Goal: Task Accomplishment & Management: Use online tool/utility

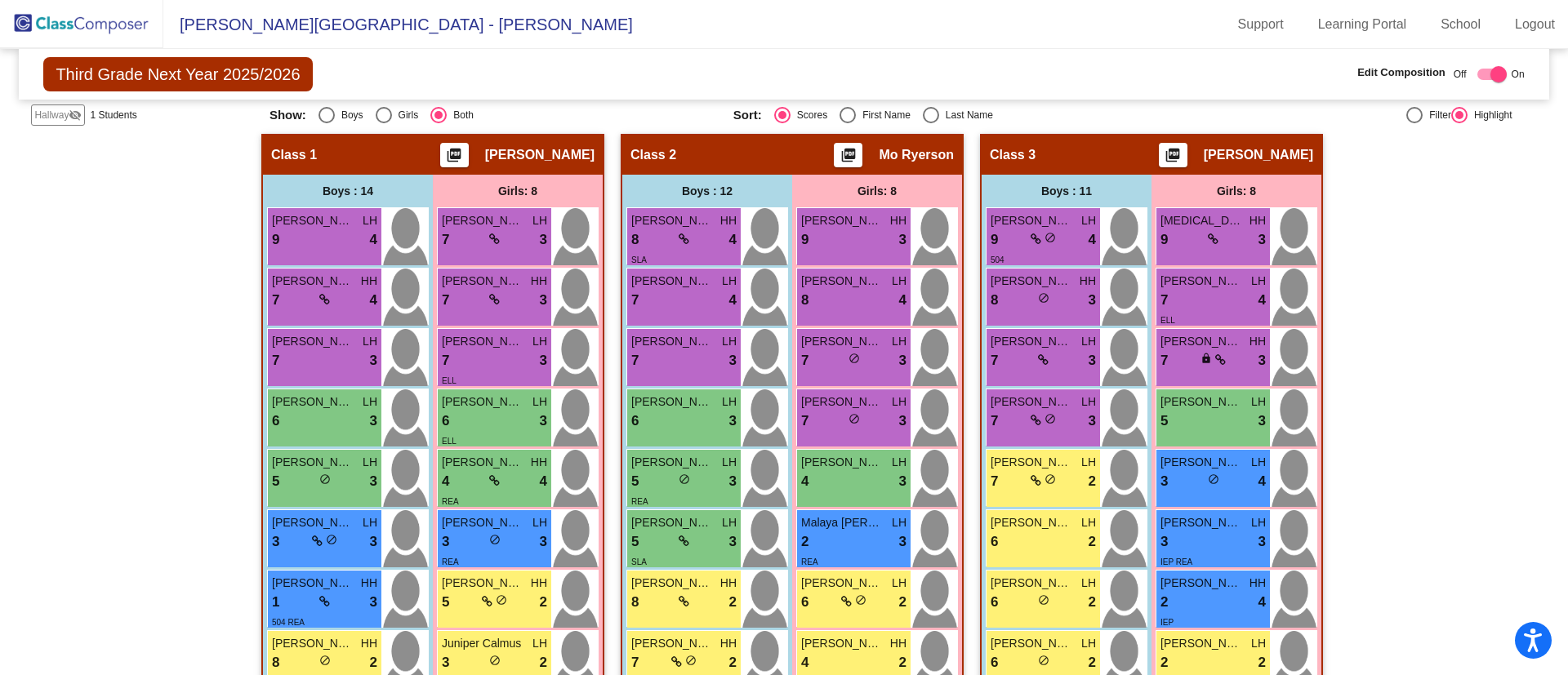
scroll to position [264, 0]
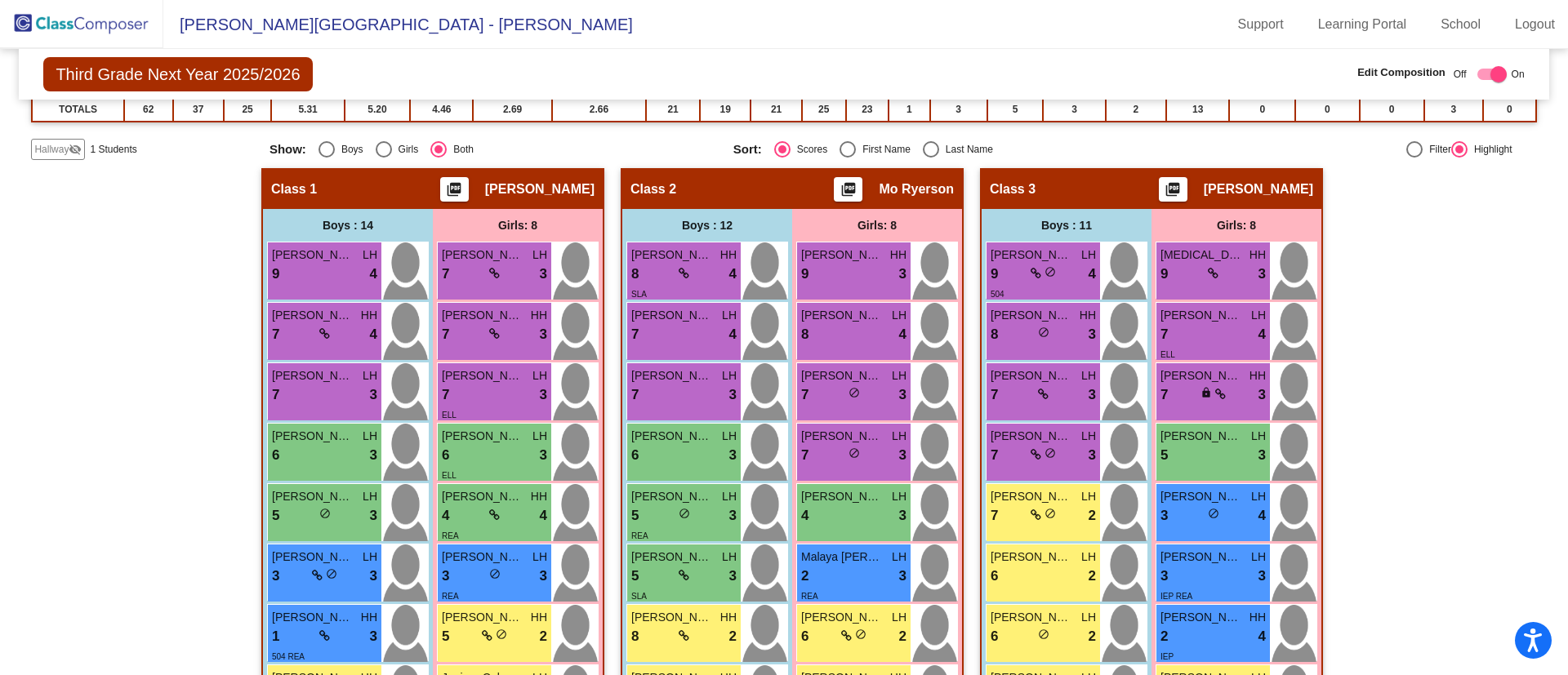
click at [140, 423] on div "Hallway - Hallway Class picture_as_pdf Add Student First Name Last Name Student…" at bounding box center [783, 641] width 1505 height 946
click at [1215, 397] on icon at bounding box center [1220, 394] width 11 height 12
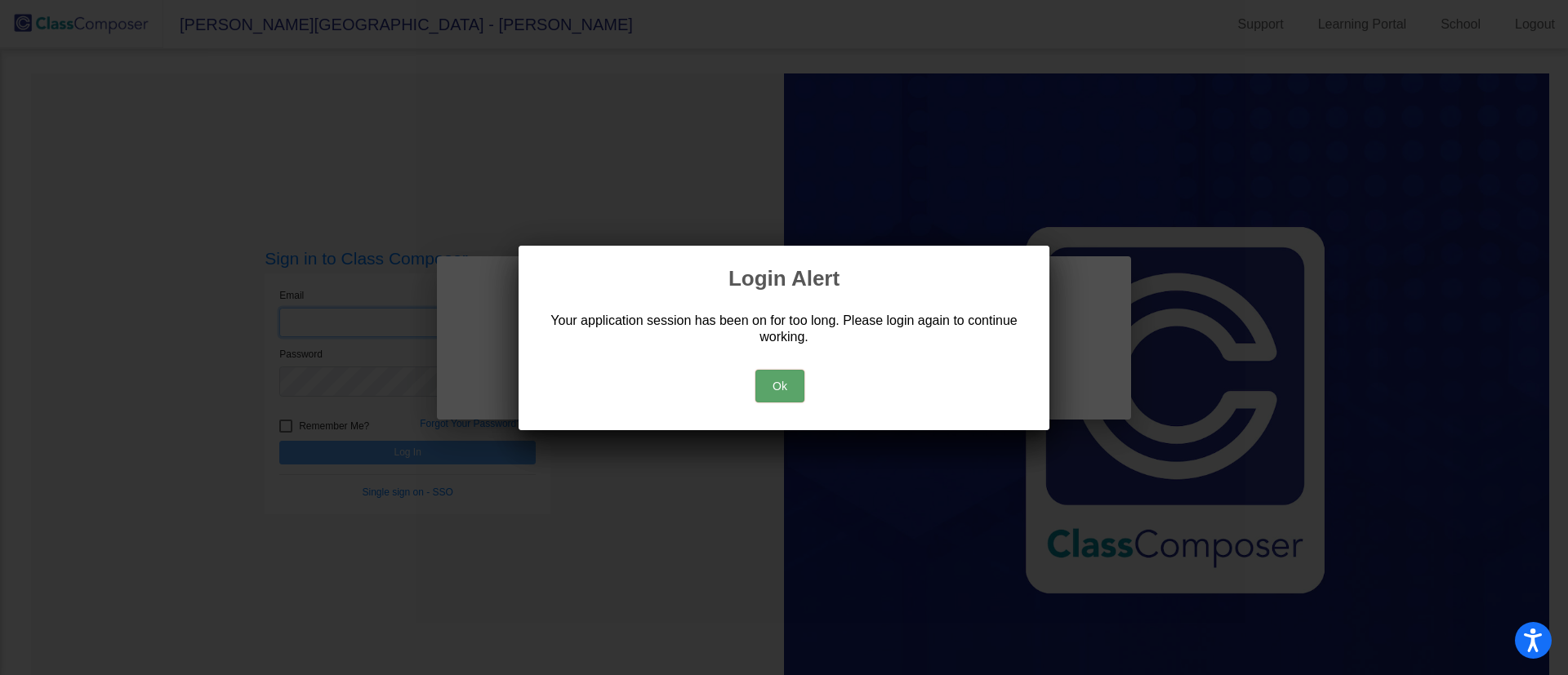
type input "[EMAIL_ADDRESS][DOMAIN_NAME]"
click at [767, 387] on button "Ok" at bounding box center [779, 386] width 49 height 32
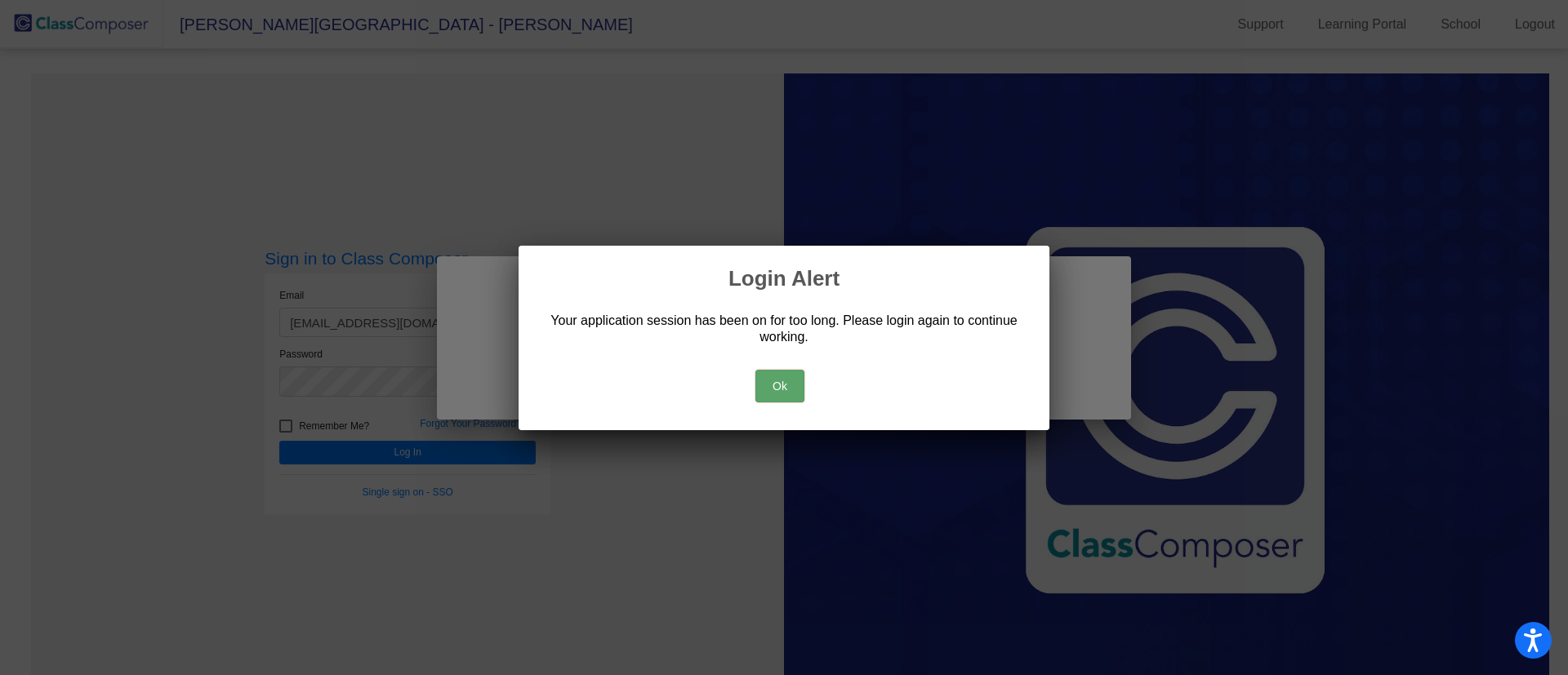
click at [782, 380] on button "Ok" at bounding box center [779, 386] width 49 height 32
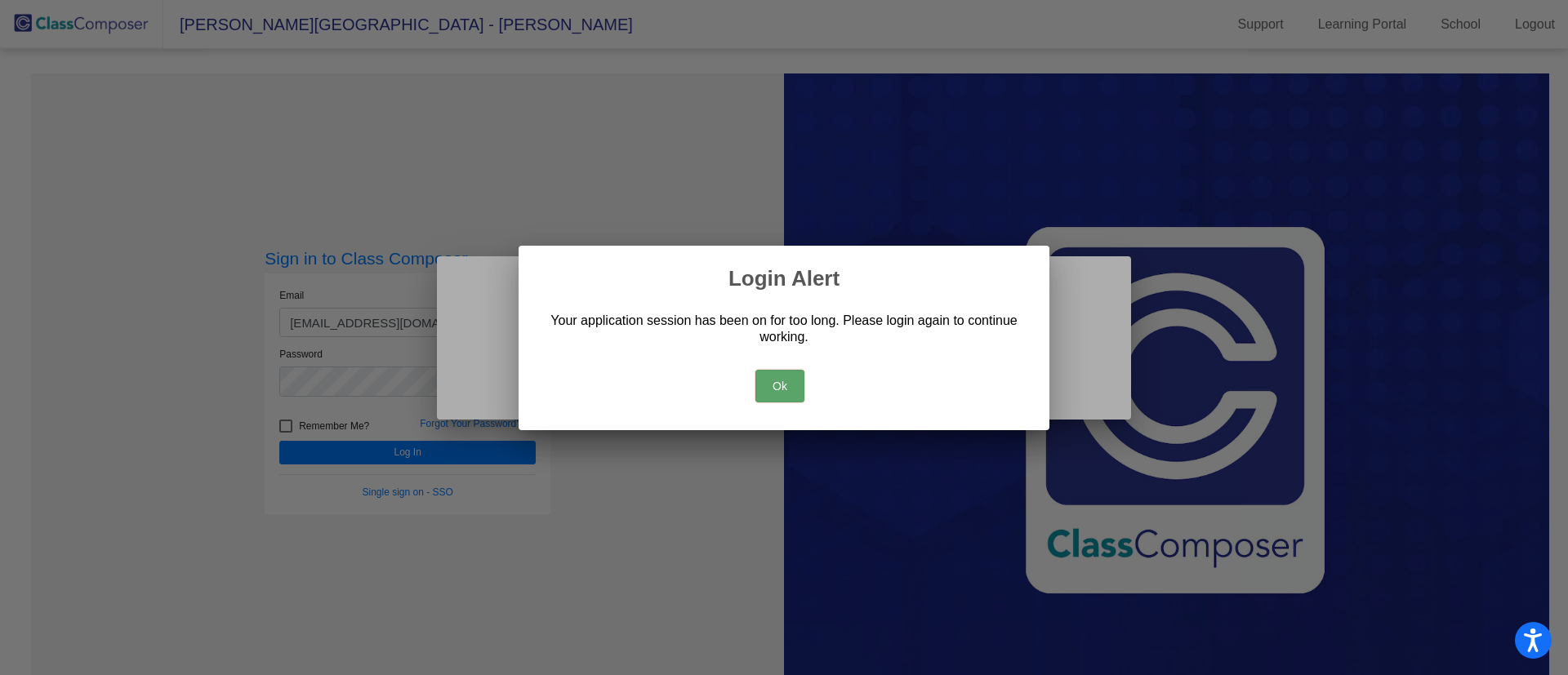
click at [659, 227] on div at bounding box center [784, 337] width 1568 height 675
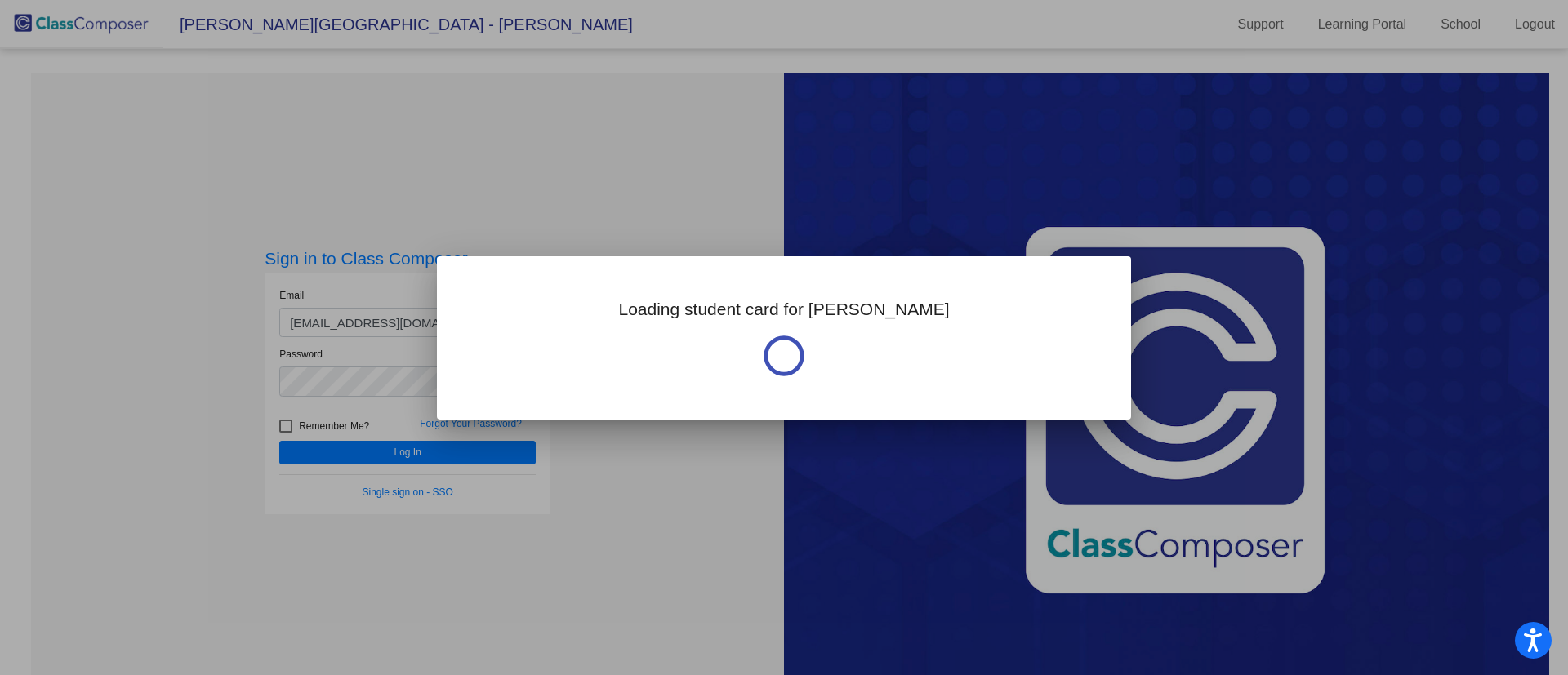
click at [598, 455] on div at bounding box center [784, 337] width 1568 height 675
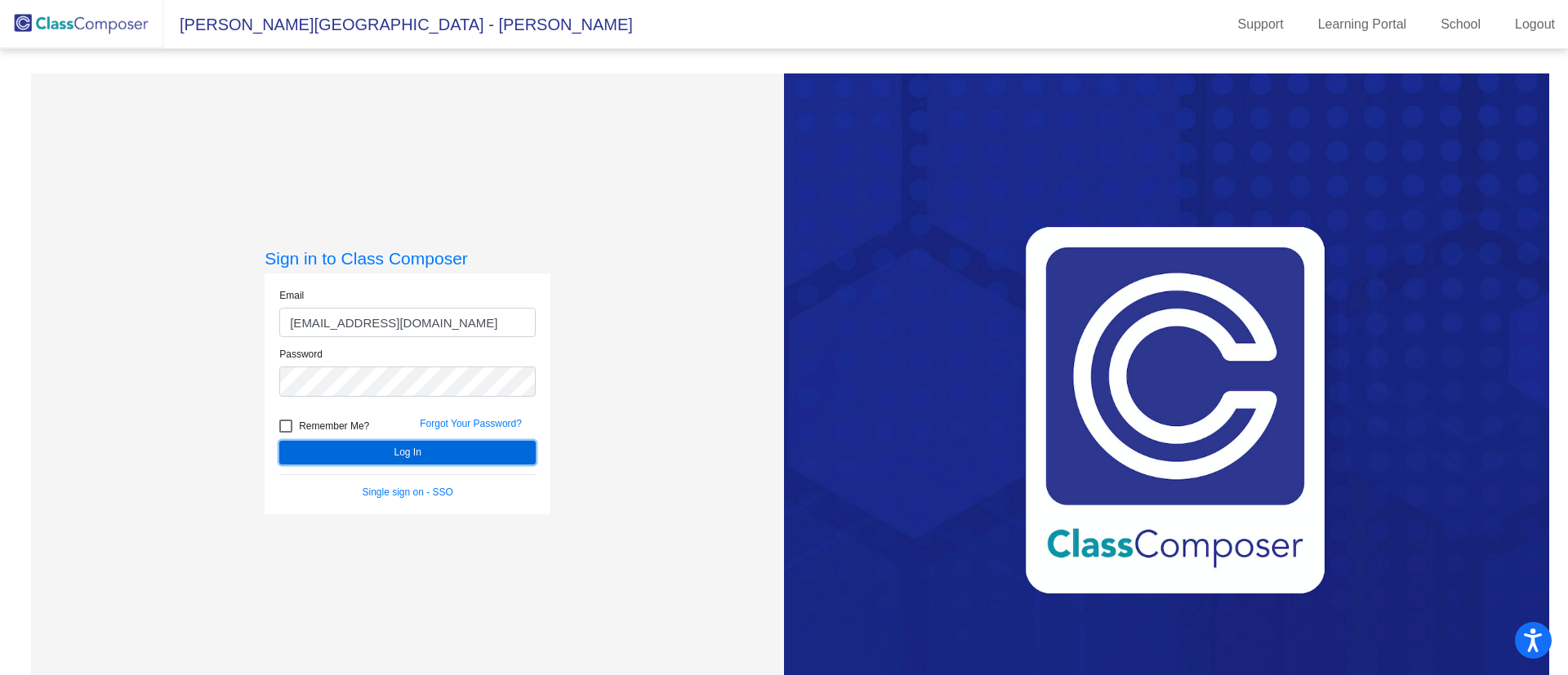
click at [435, 457] on button "Log In" at bounding box center [407, 452] width 256 height 24
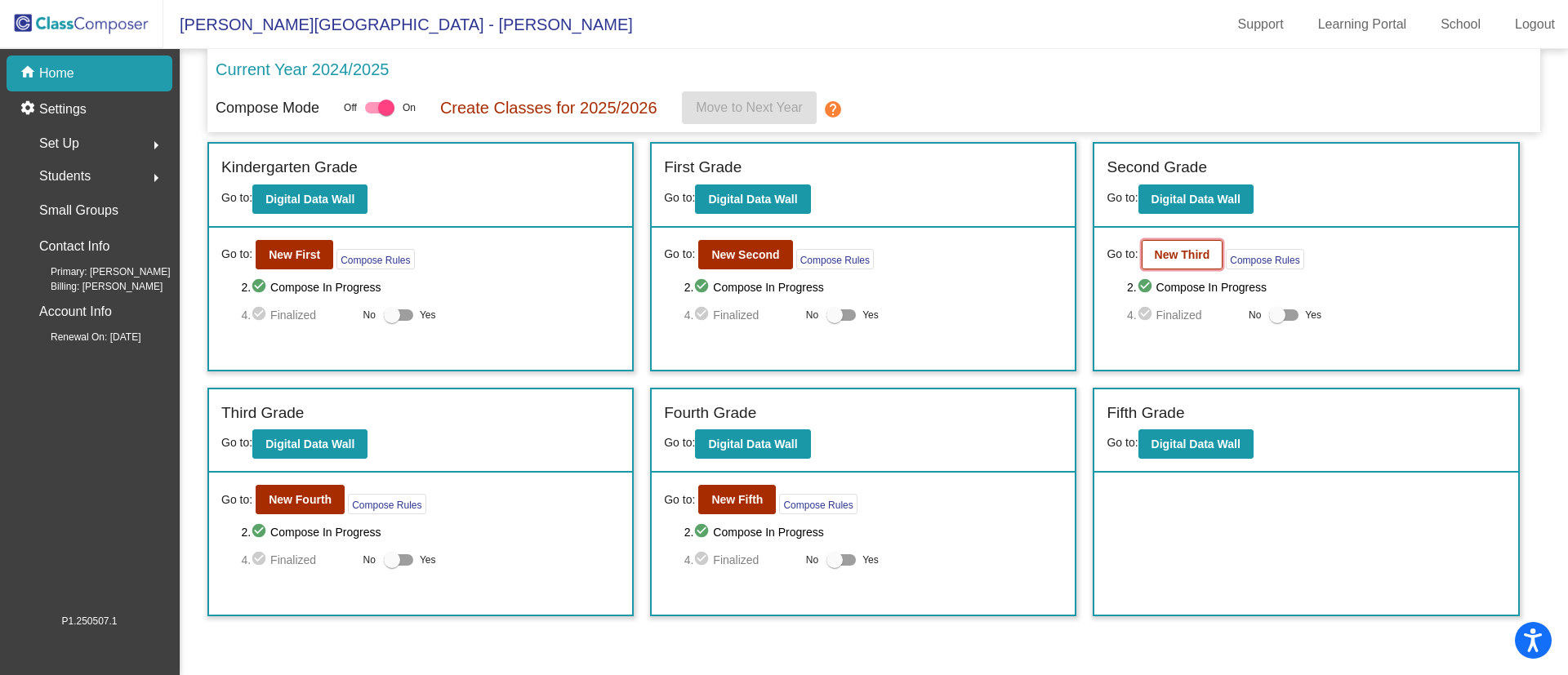
click at [1171, 255] on b "New Third" at bounding box center [1182, 255] width 56 height 13
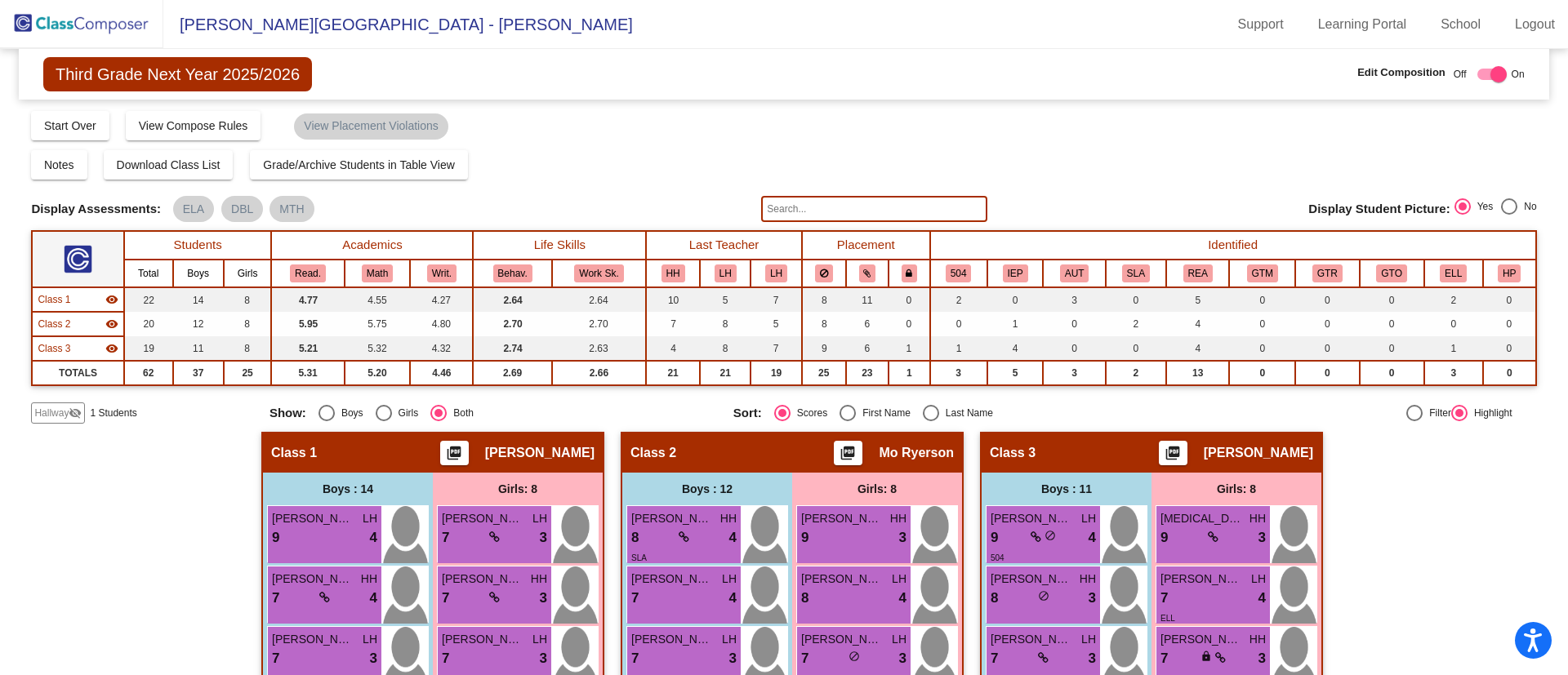
scroll to position [368, 0]
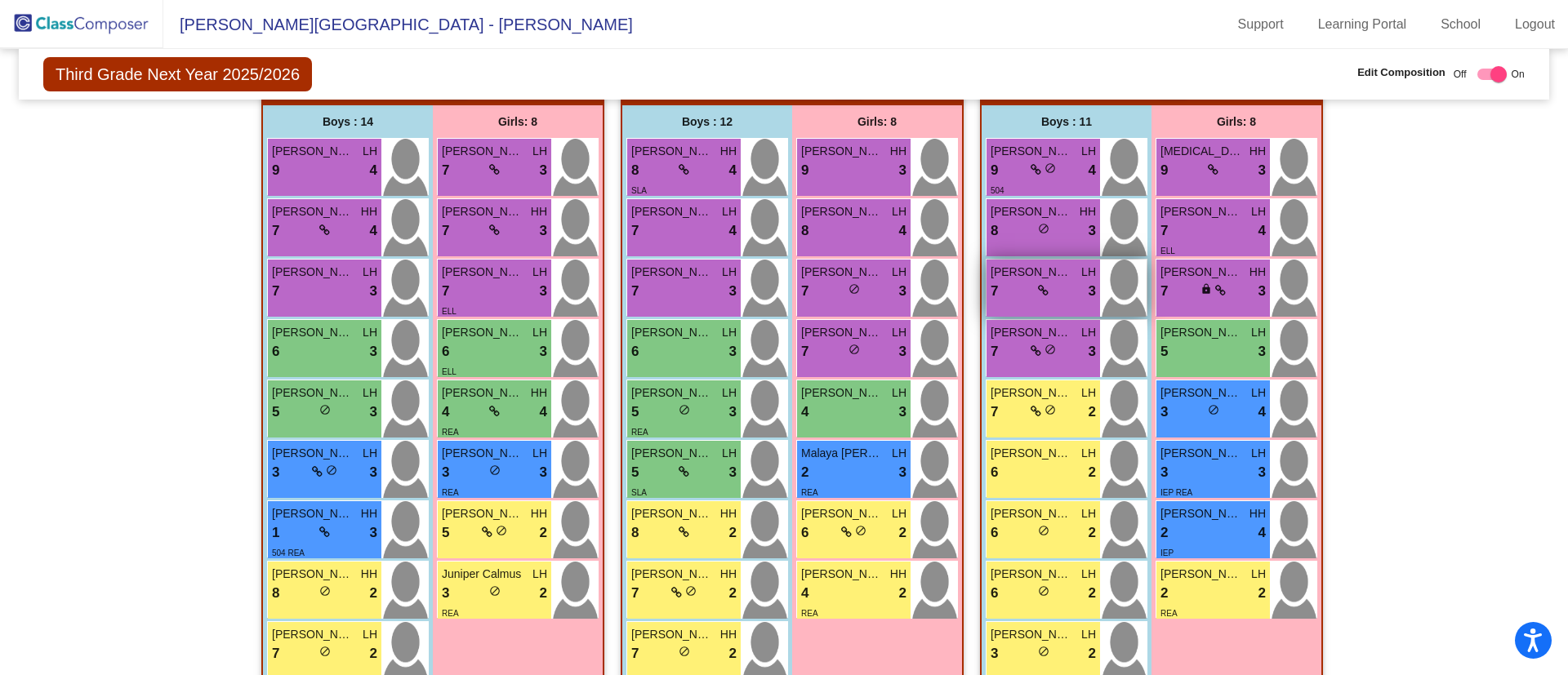
click at [1140, 290] on img at bounding box center [1123, 288] width 46 height 57
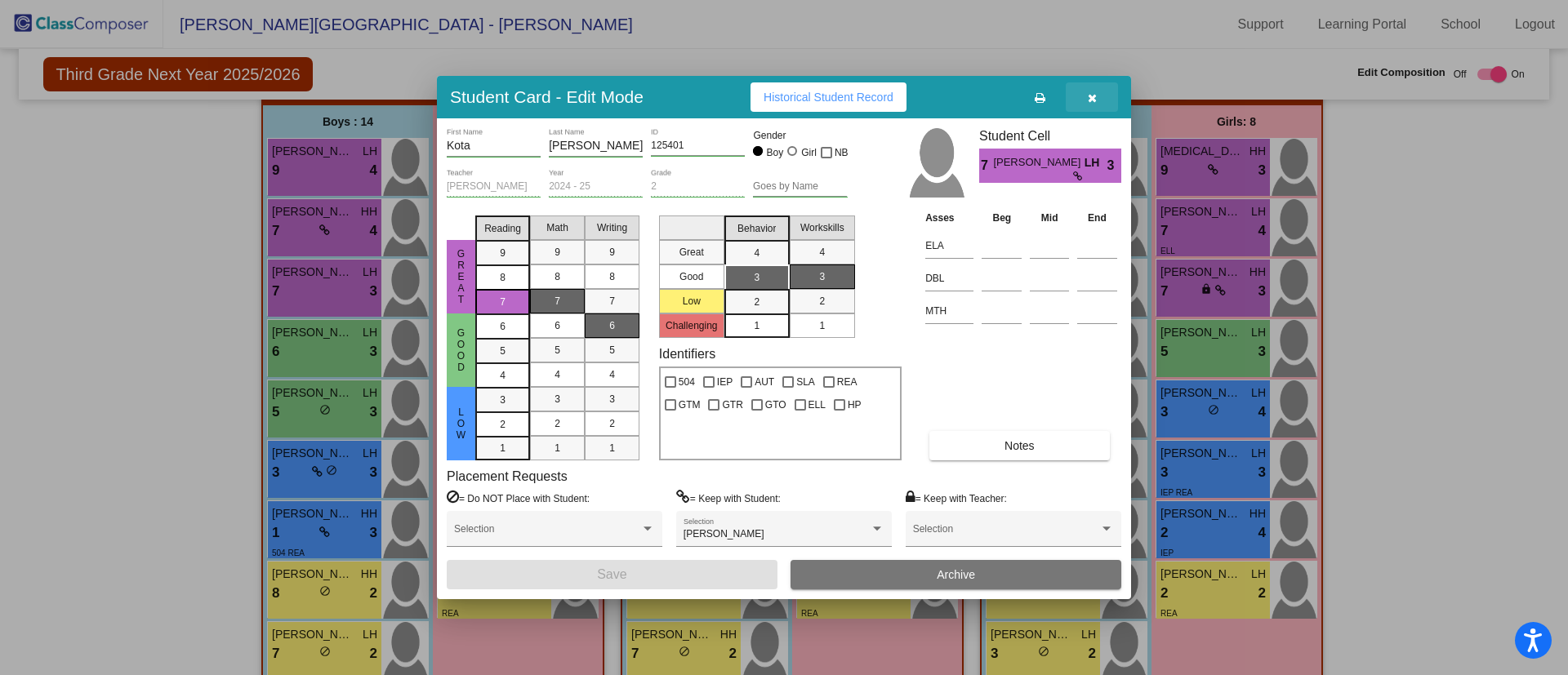
click at [1089, 100] on icon "button" at bounding box center [1092, 98] width 9 height 12
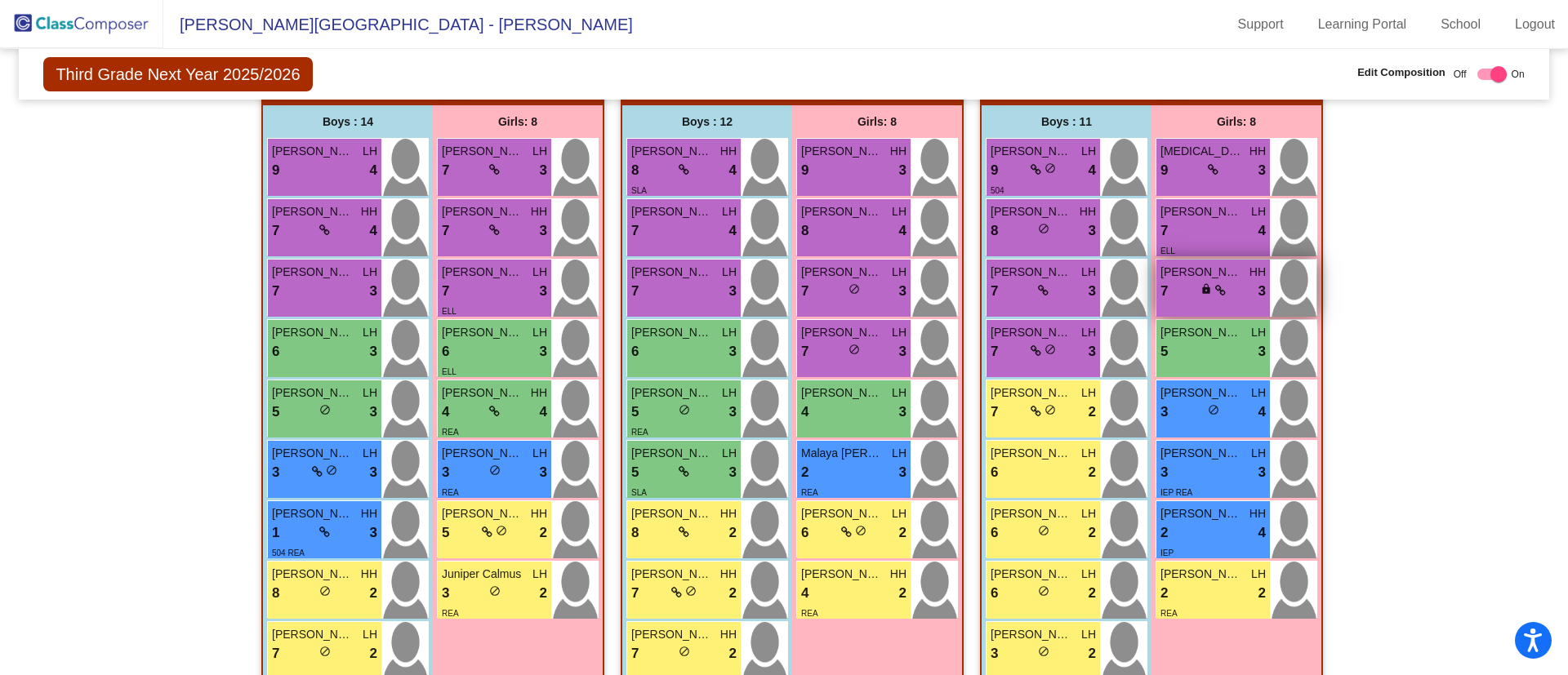
click at [1174, 282] on div "7 lock do_not_disturb_alt 3" at bounding box center [1213, 291] width 105 height 22
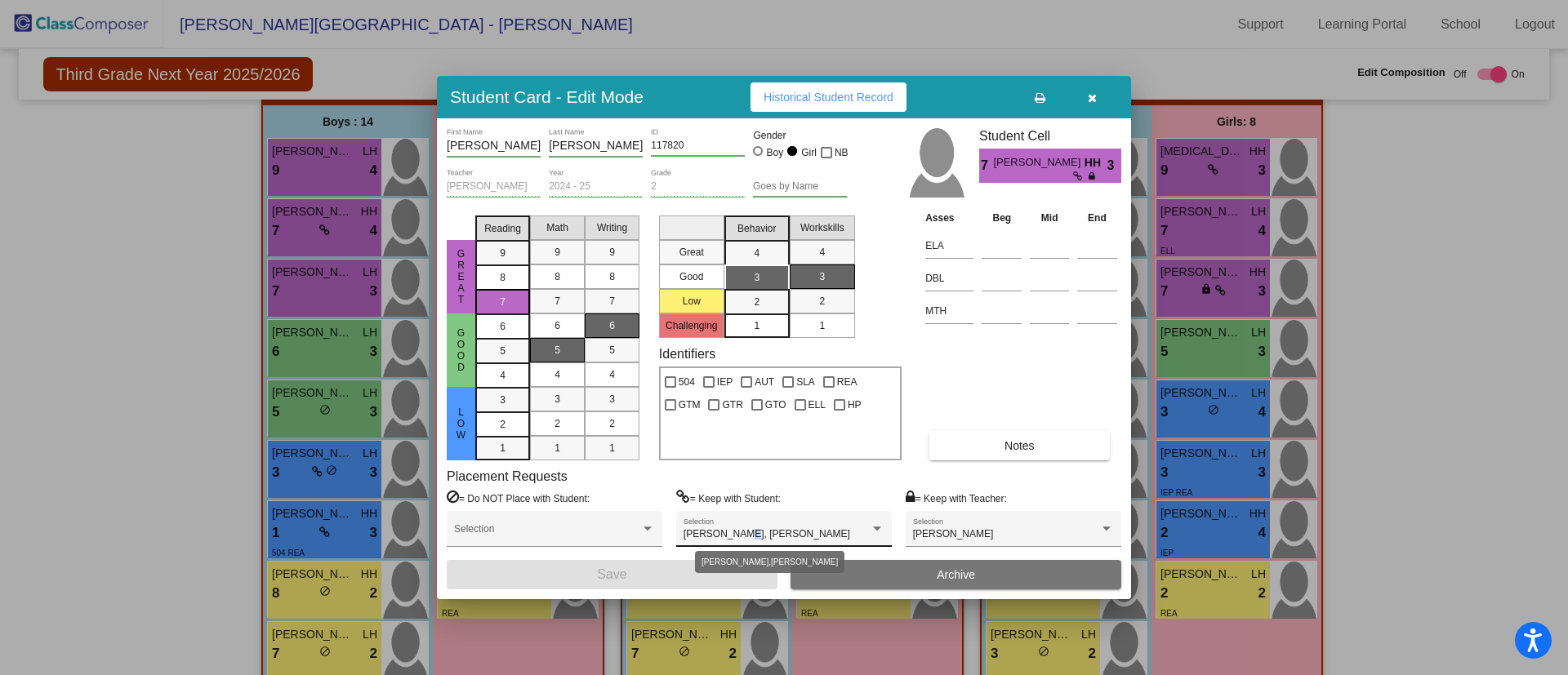
click at [739, 528] on span "[PERSON_NAME], [PERSON_NAME]" at bounding box center [766, 534] width 167 height 12
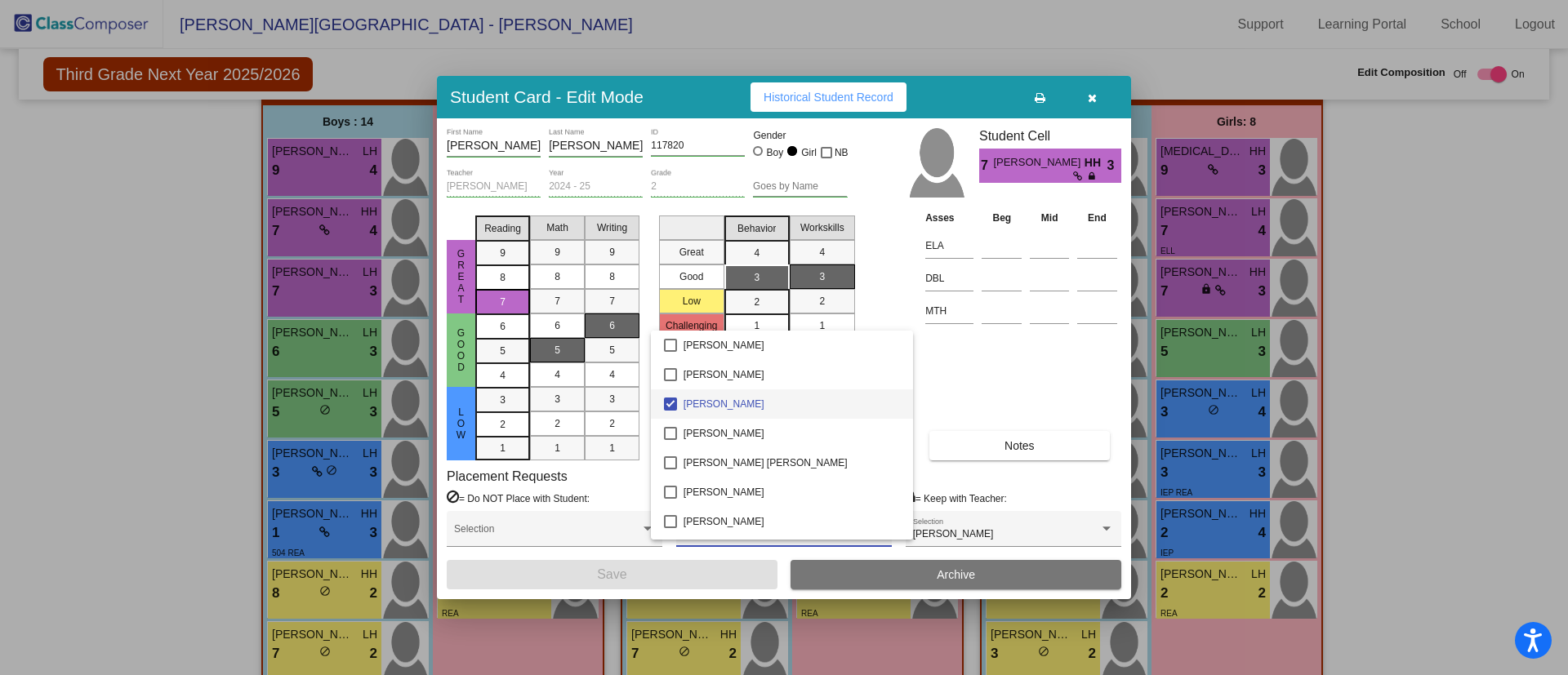
click at [1403, 281] on div at bounding box center [784, 337] width 1568 height 675
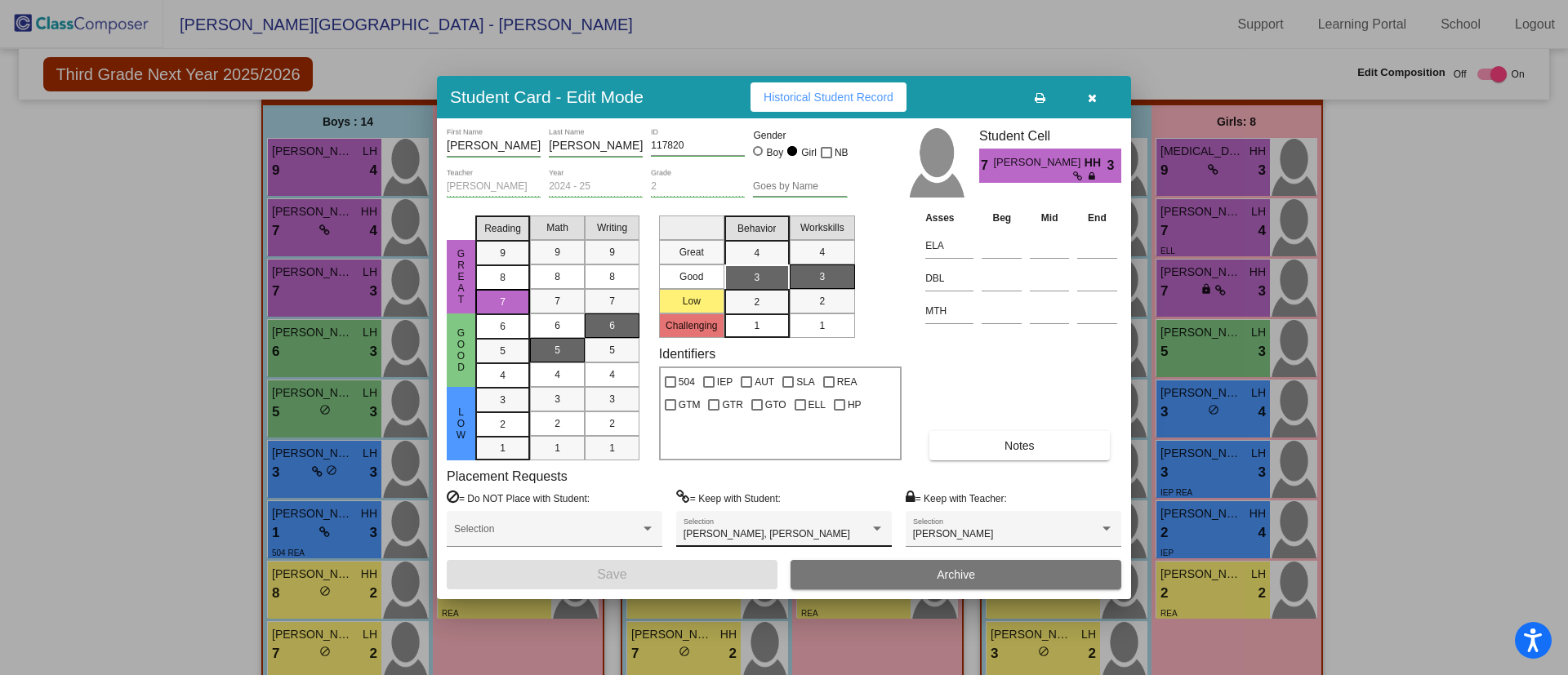
click at [854, 519] on div "[PERSON_NAME], [PERSON_NAME] Selection" at bounding box center [784, 533] width 201 height 29
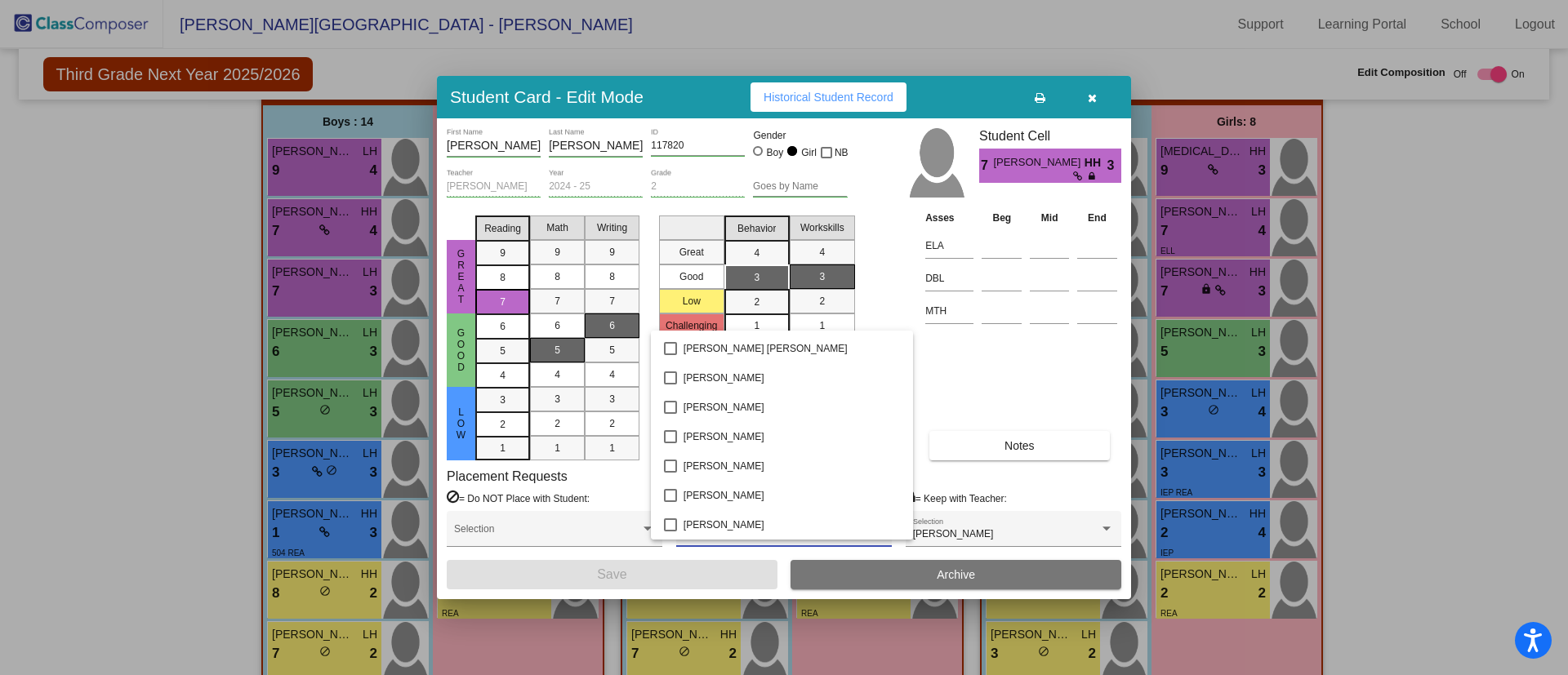
scroll to position [0, 0]
click at [1393, 246] on div at bounding box center [784, 337] width 1568 height 675
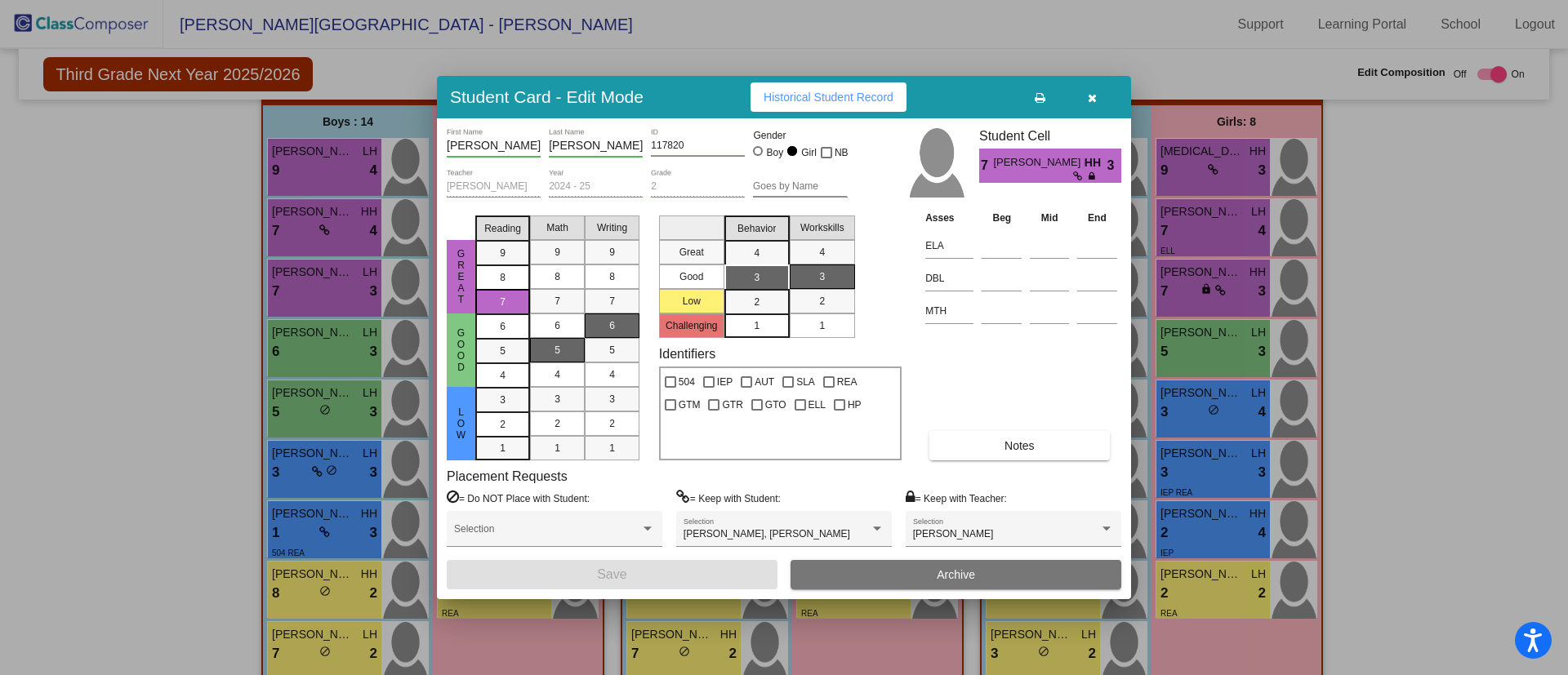
click at [1090, 105] on button "button" at bounding box center [1092, 96] width 52 height 29
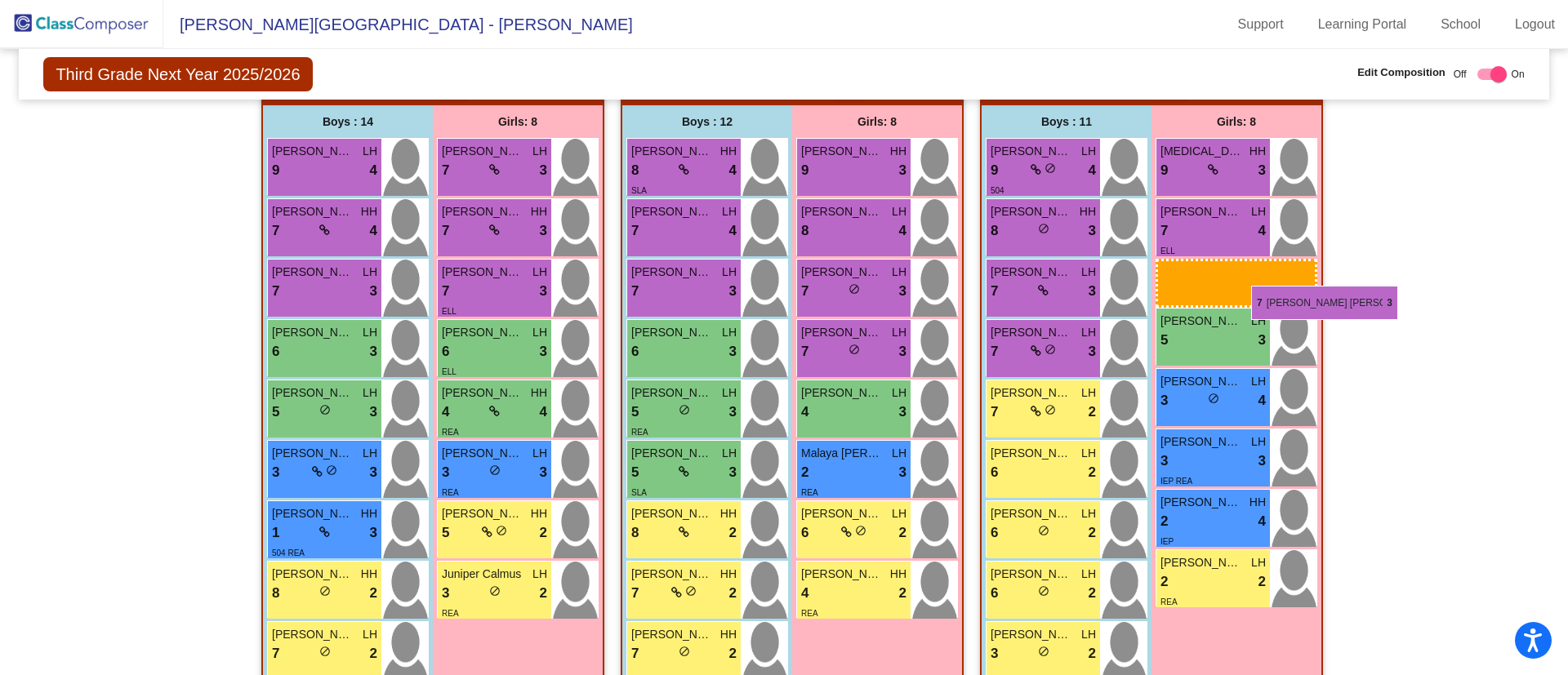
drag, startPoint x: 1241, startPoint y: 286, endPoint x: 1255, endPoint y: 286, distance: 14.0
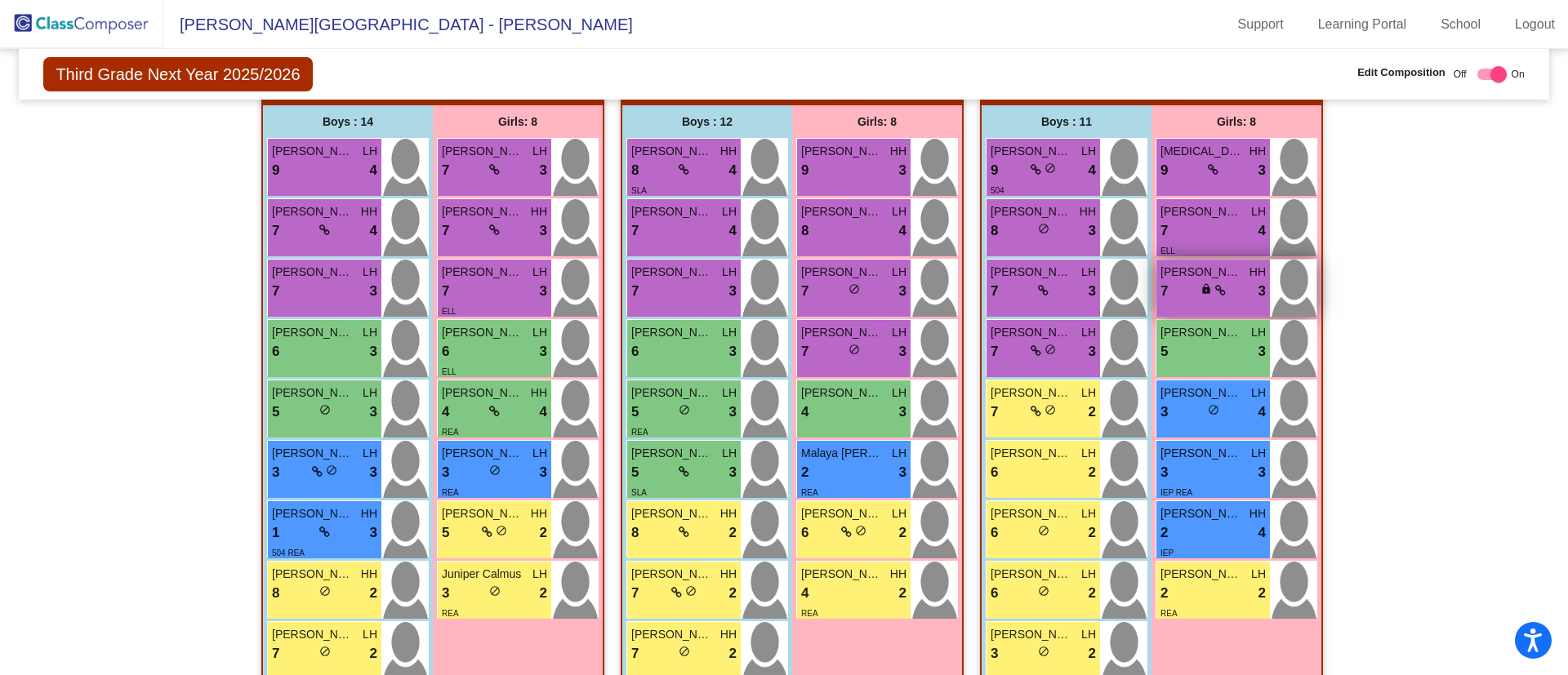
click at [1219, 285] on icon at bounding box center [1220, 291] width 11 height 12
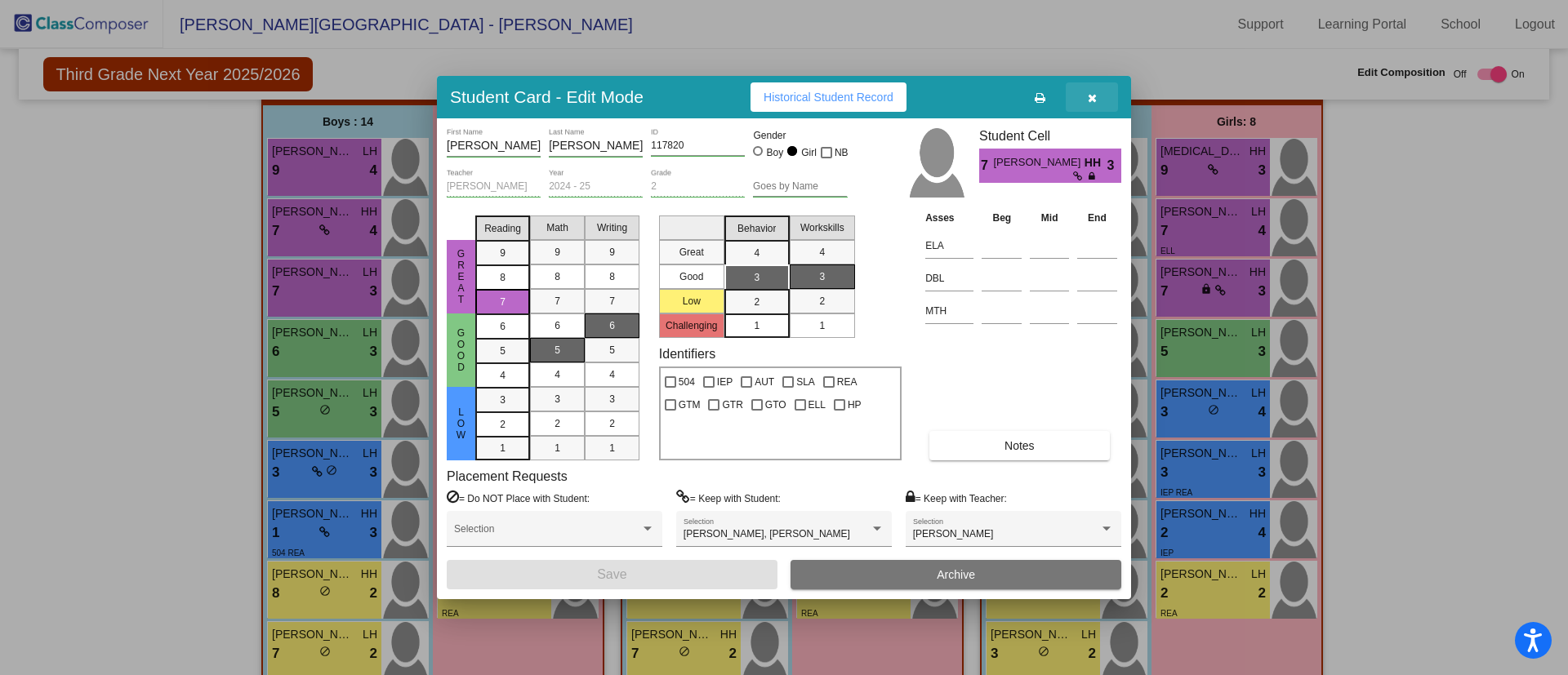
click at [1087, 92] on icon "button" at bounding box center [1092, 98] width 9 height 12
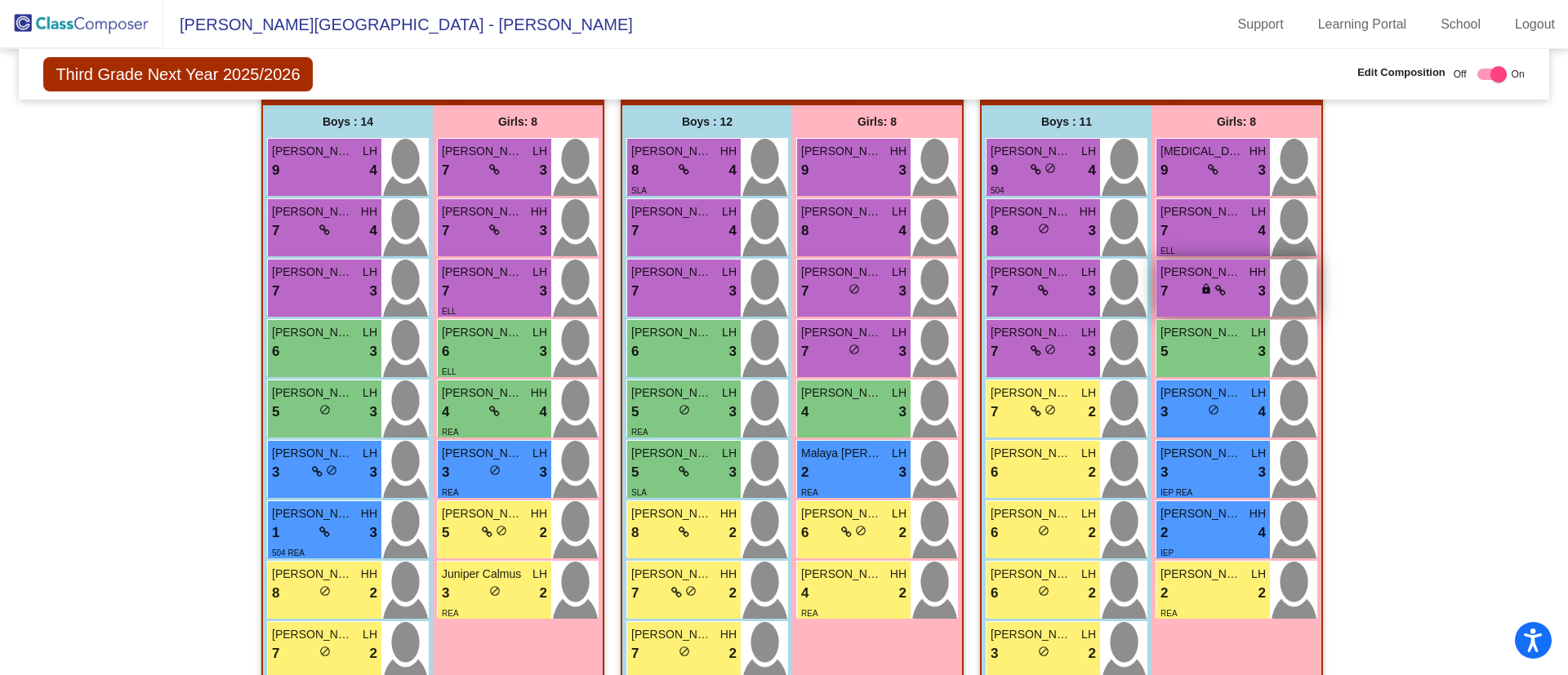
click at [1195, 269] on span "[PERSON_NAME] [PERSON_NAME]" at bounding box center [1201, 272] width 81 height 17
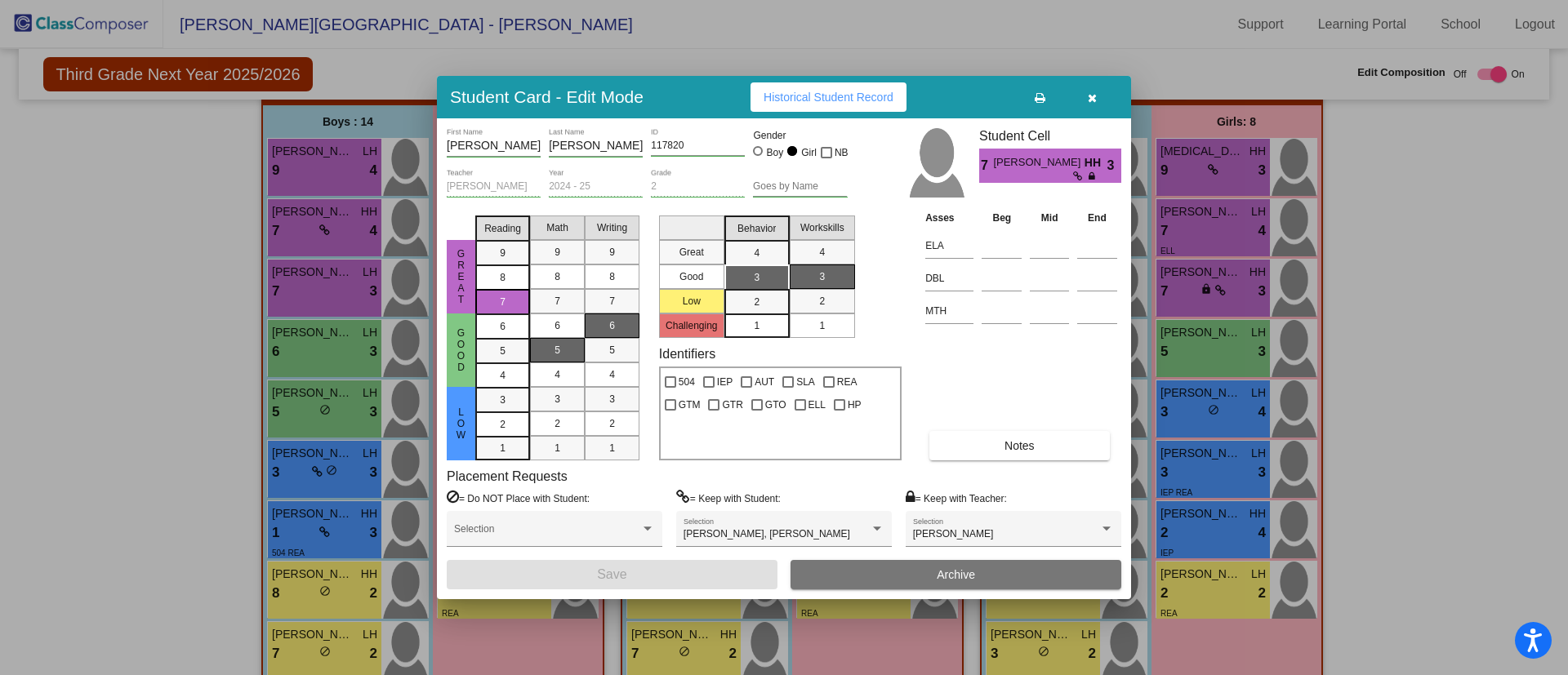
click at [1092, 93] on icon "button" at bounding box center [1092, 98] width 9 height 12
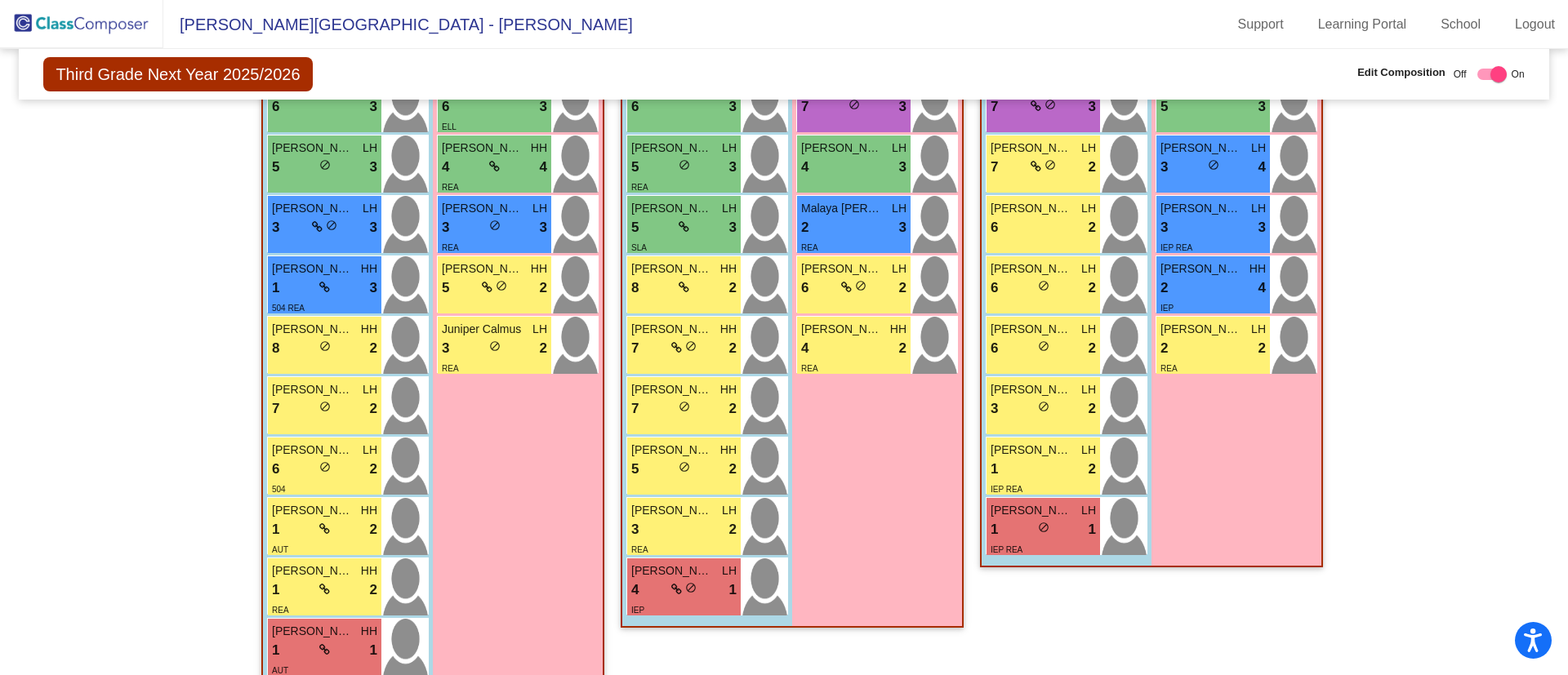
scroll to position [368, 0]
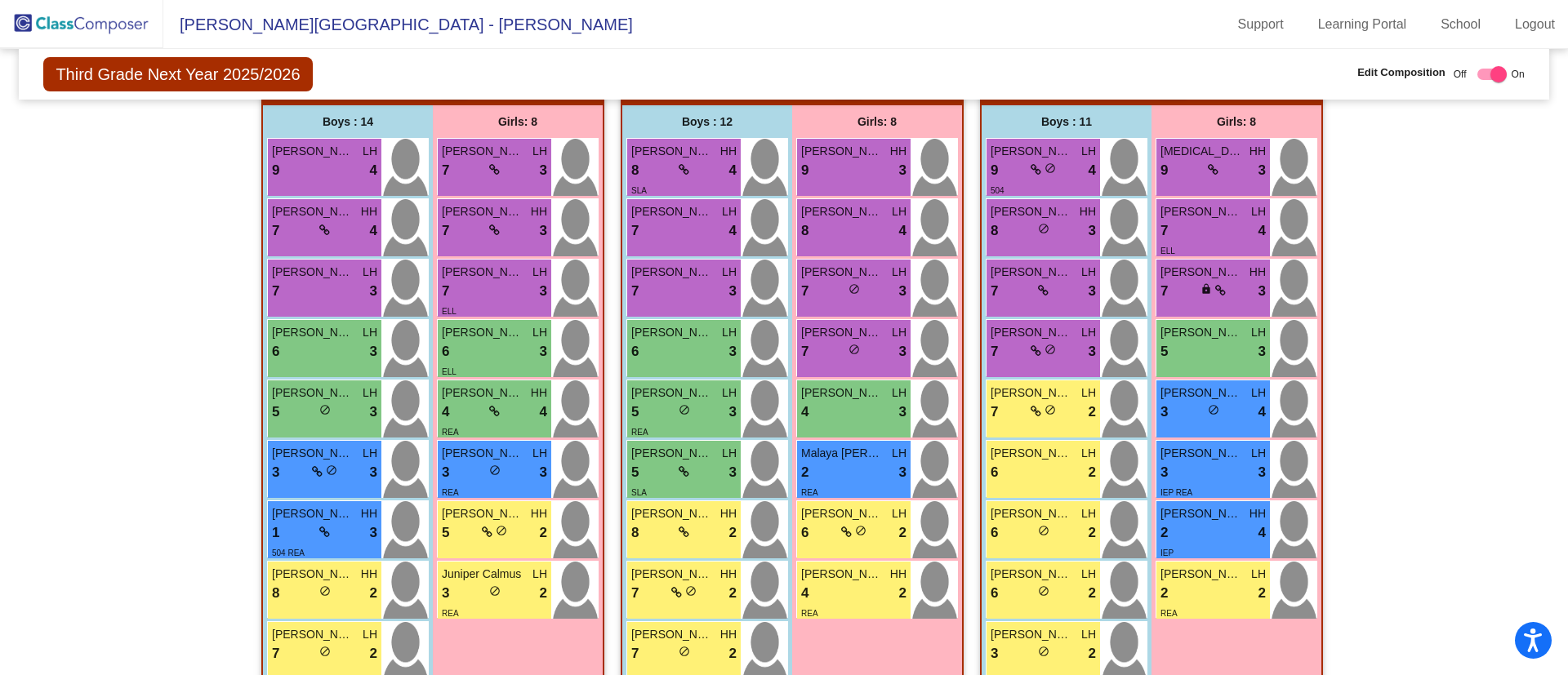
drag, startPoint x: 1549, startPoint y: 502, endPoint x: 1541, endPoint y: 524, distance: 23.4
click at [1541, 524] on mat-sidenav-content "Third Grade Next Year 2025/2026 Edit Composition Off On Incoming Digital Data W…" at bounding box center [784, 362] width 1568 height 626
click at [1539, 534] on mat-sidenav-content "Third Grade Next Year 2025/2026 Edit Composition Off On Incoming Digital Data W…" at bounding box center [784, 362] width 1568 height 626
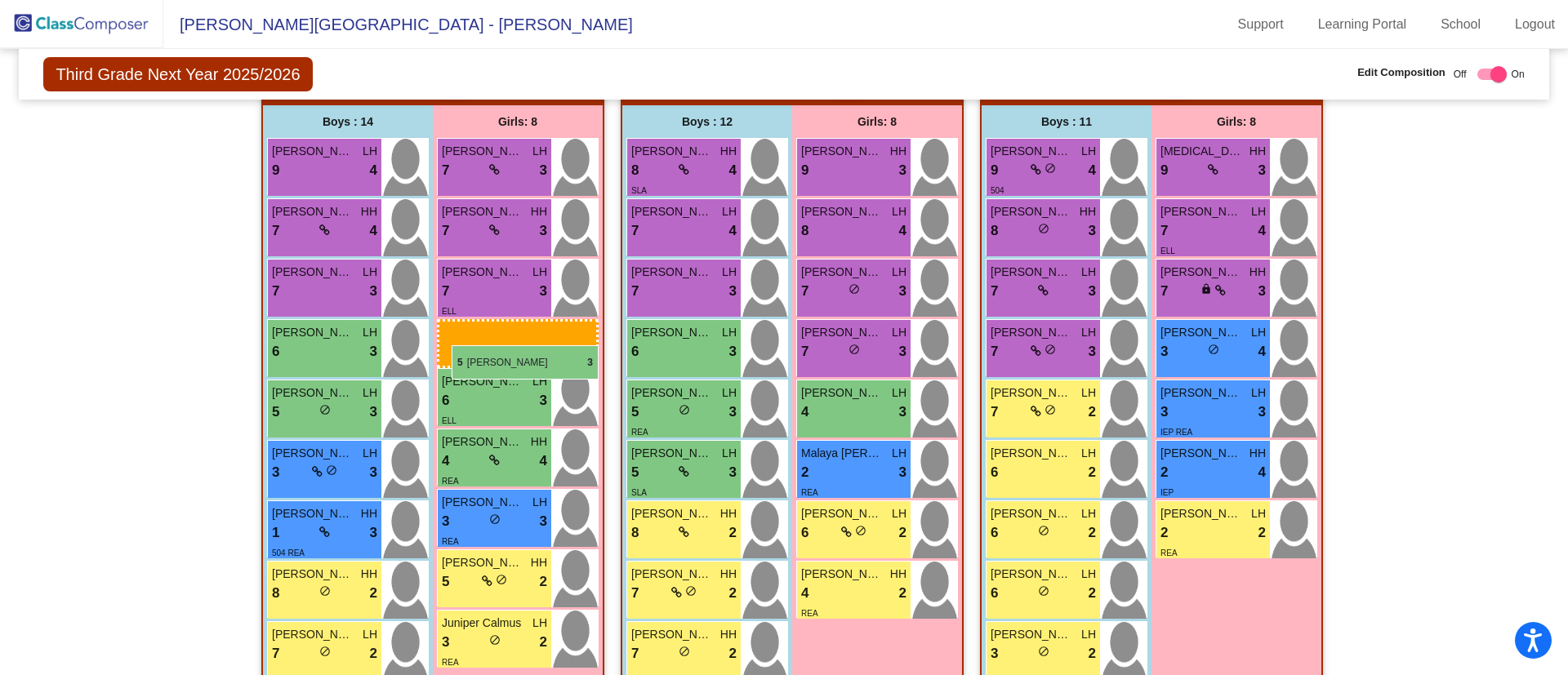
drag, startPoint x: 1189, startPoint y: 353, endPoint x: 437, endPoint y: 341, distance: 752.1
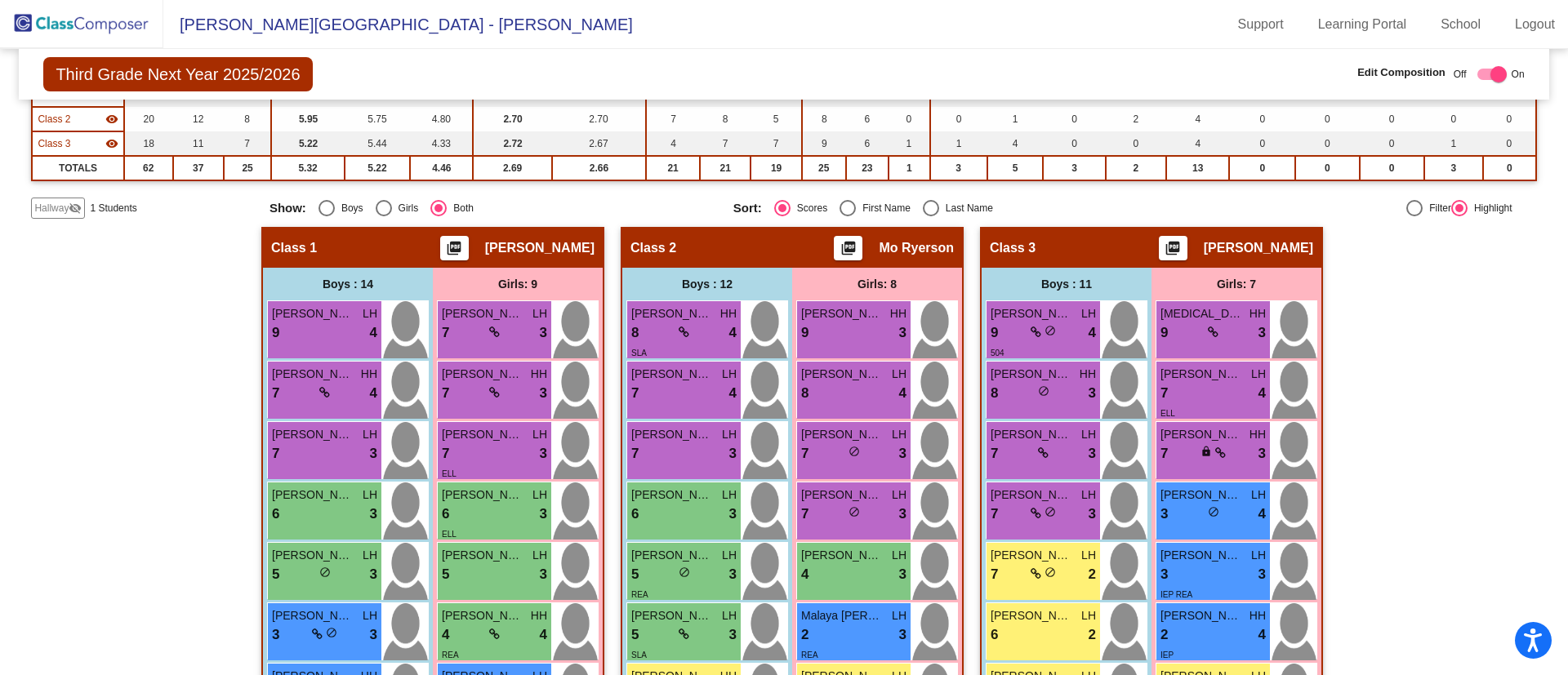
scroll to position [327, 0]
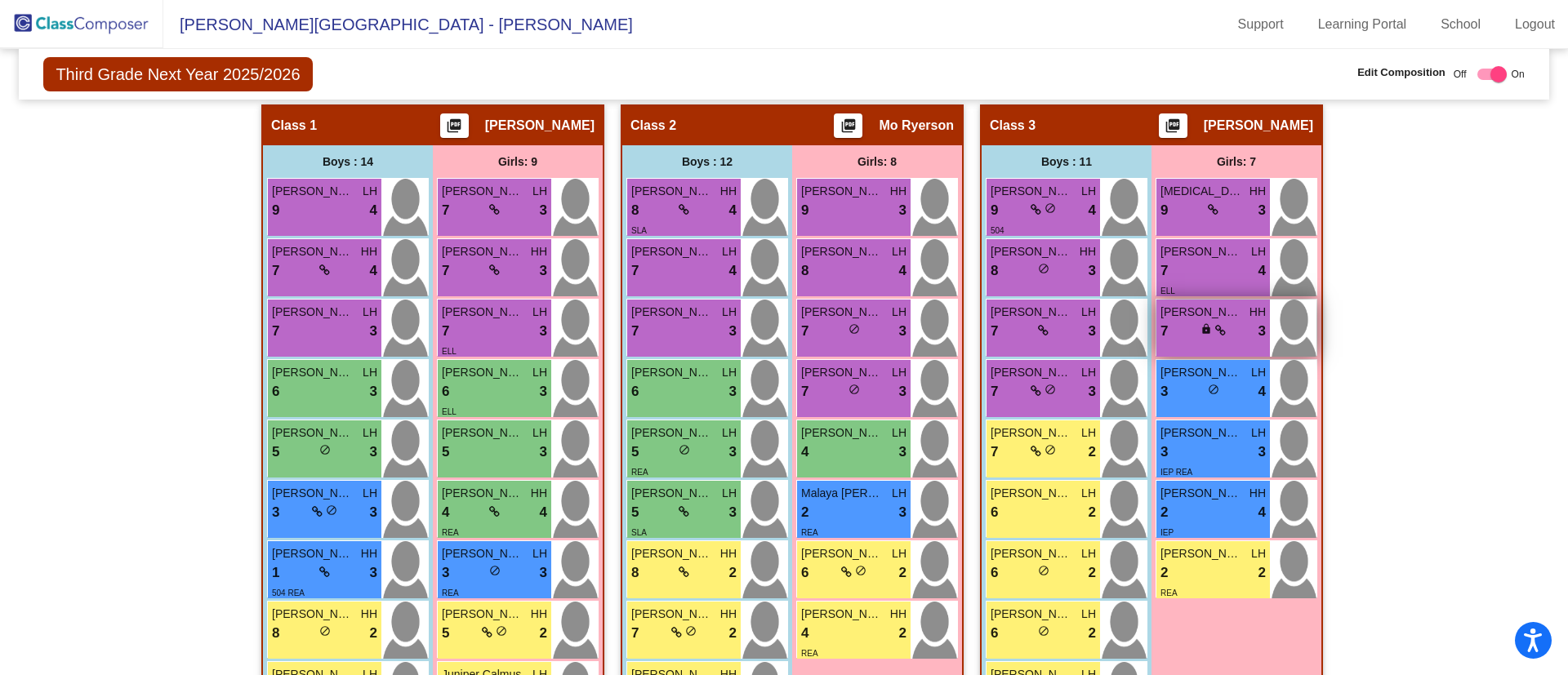
click at [1219, 347] on div "[PERSON_NAME] [PERSON_NAME] 7 lock do_not_disturb_alt 3" at bounding box center [1213, 328] width 114 height 57
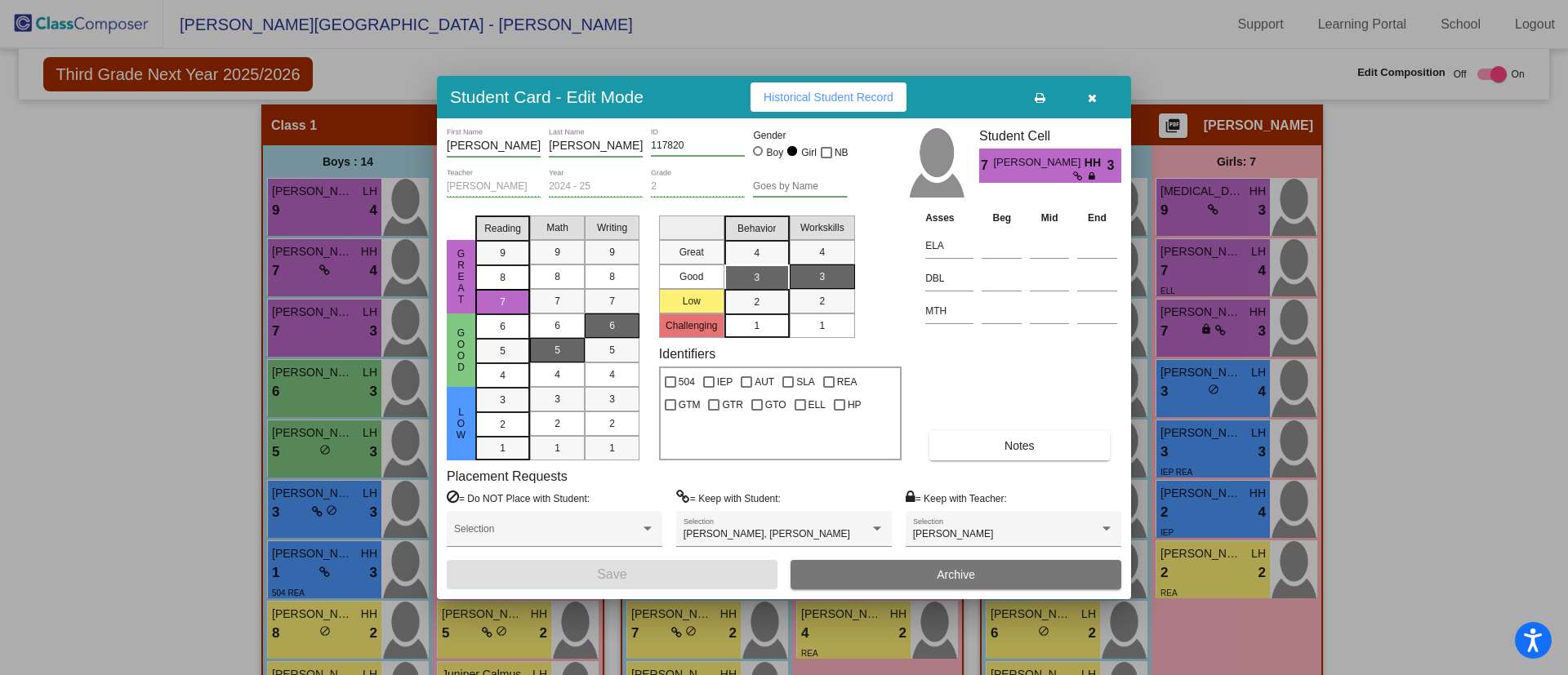
click at [1088, 105] on button "button" at bounding box center [1092, 96] width 52 height 29
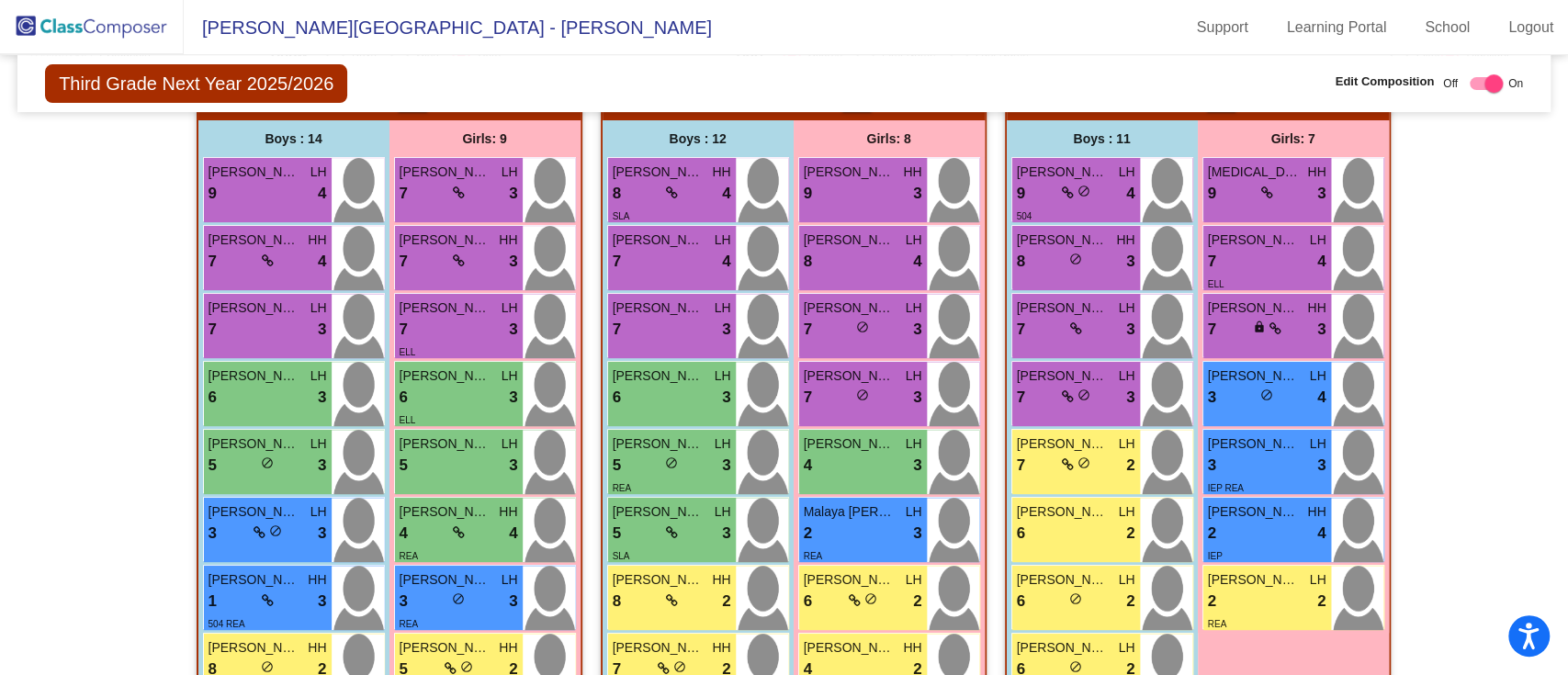
scroll to position [413, 0]
